Goal: Task Accomplishment & Management: Manage account settings

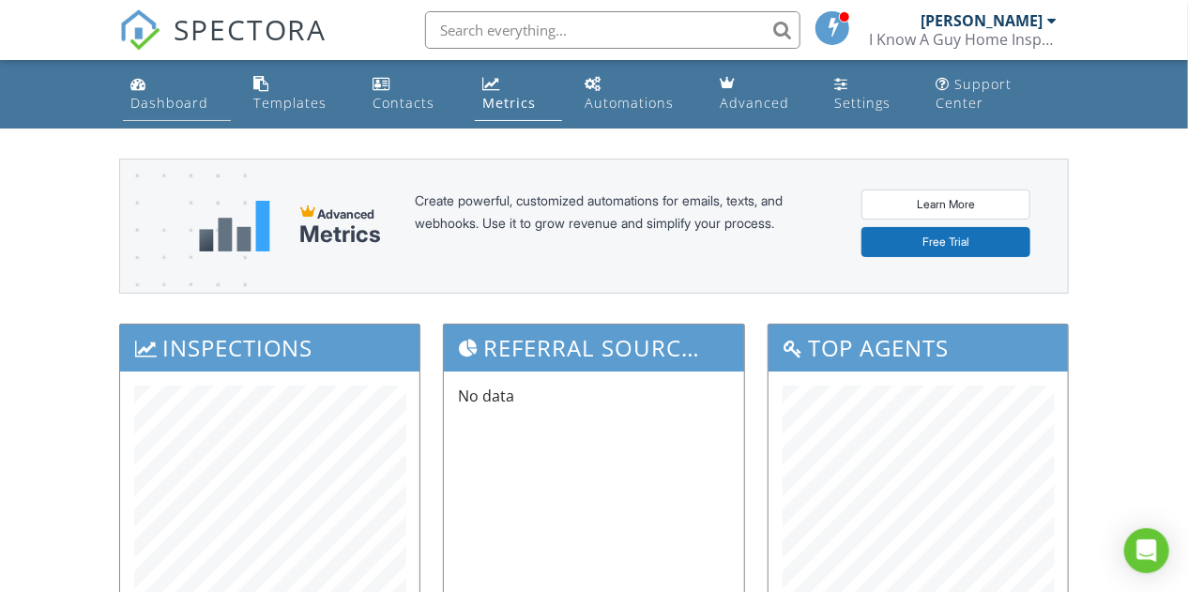
click at [154, 108] on div "Dashboard" at bounding box center [169, 103] width 78 height 18
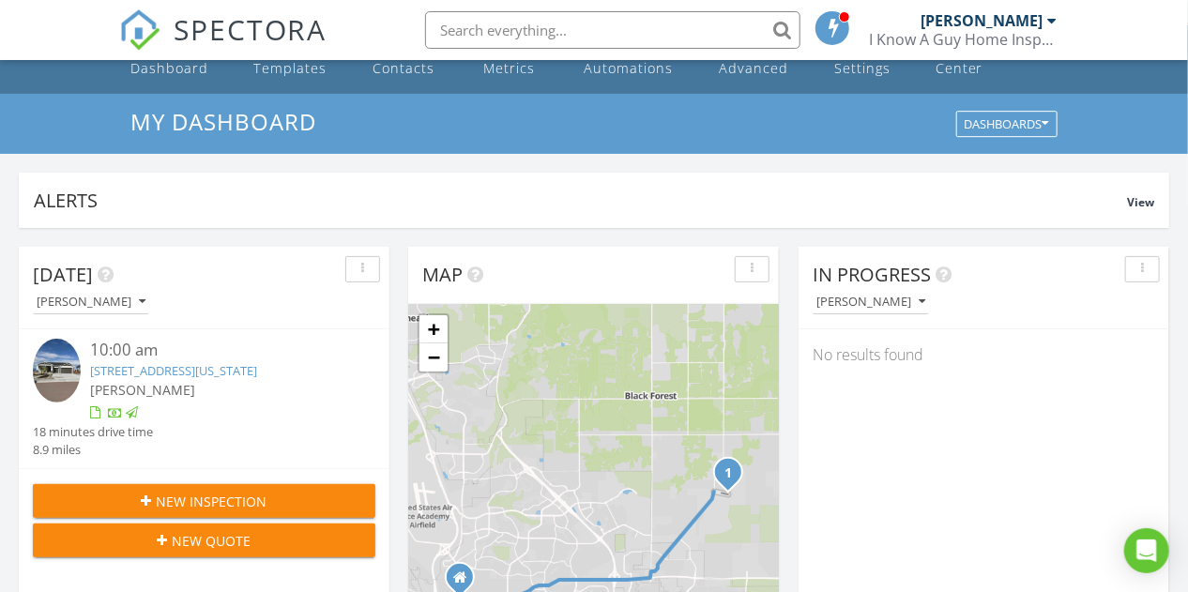
scroll to position [67, 0]
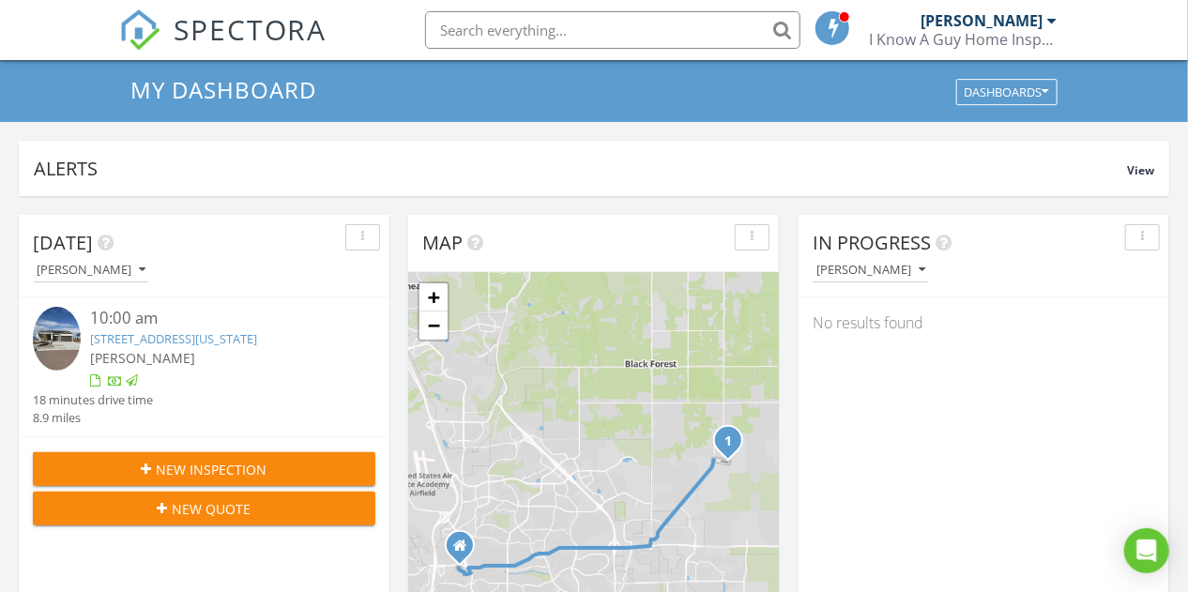
click at [257, 337] on link "[STREET_ADDRESS][US_STATE]" at bounding box center [173, 338] width 167 height 17
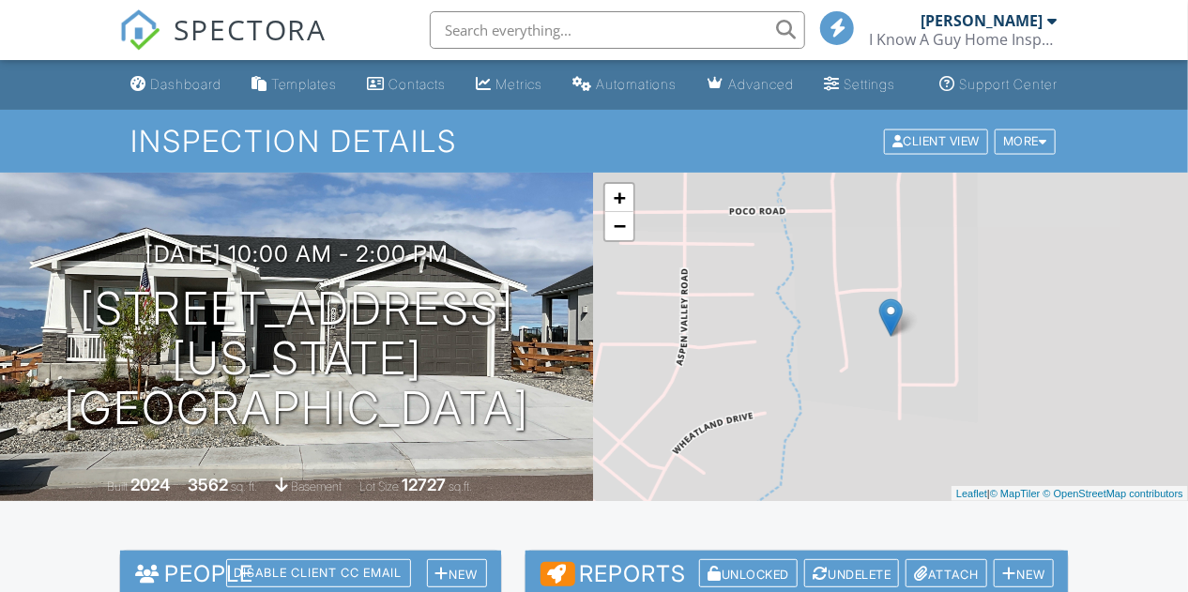
scroll to position [314, 0]
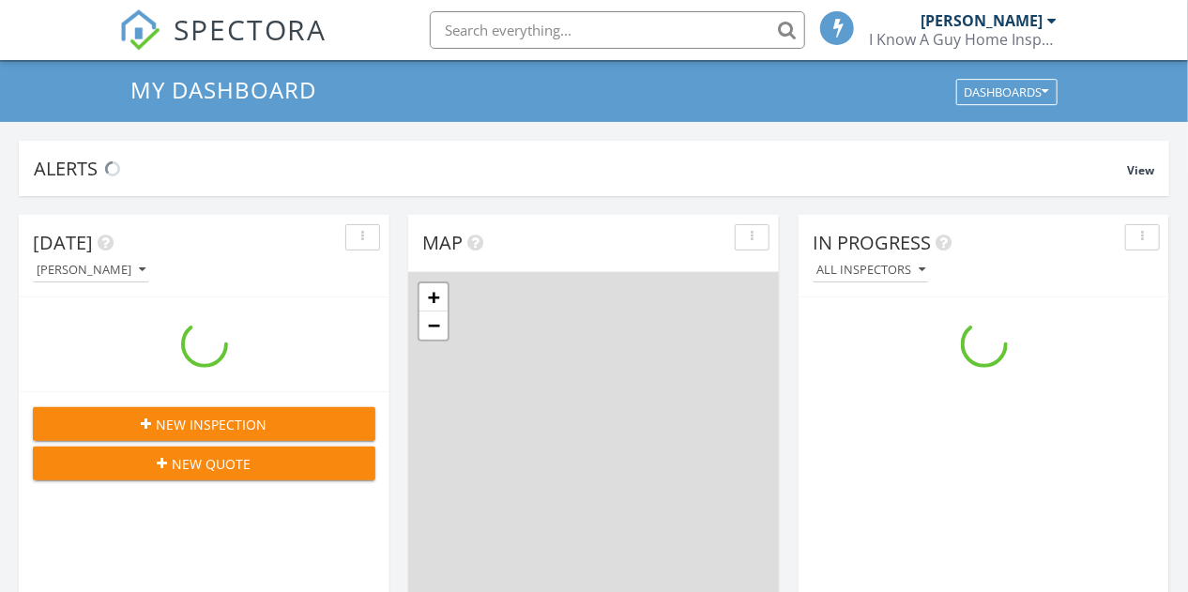
scroll to position [67, 0]
